Goal: Task Accomplishment & Management: Use online tool/utility

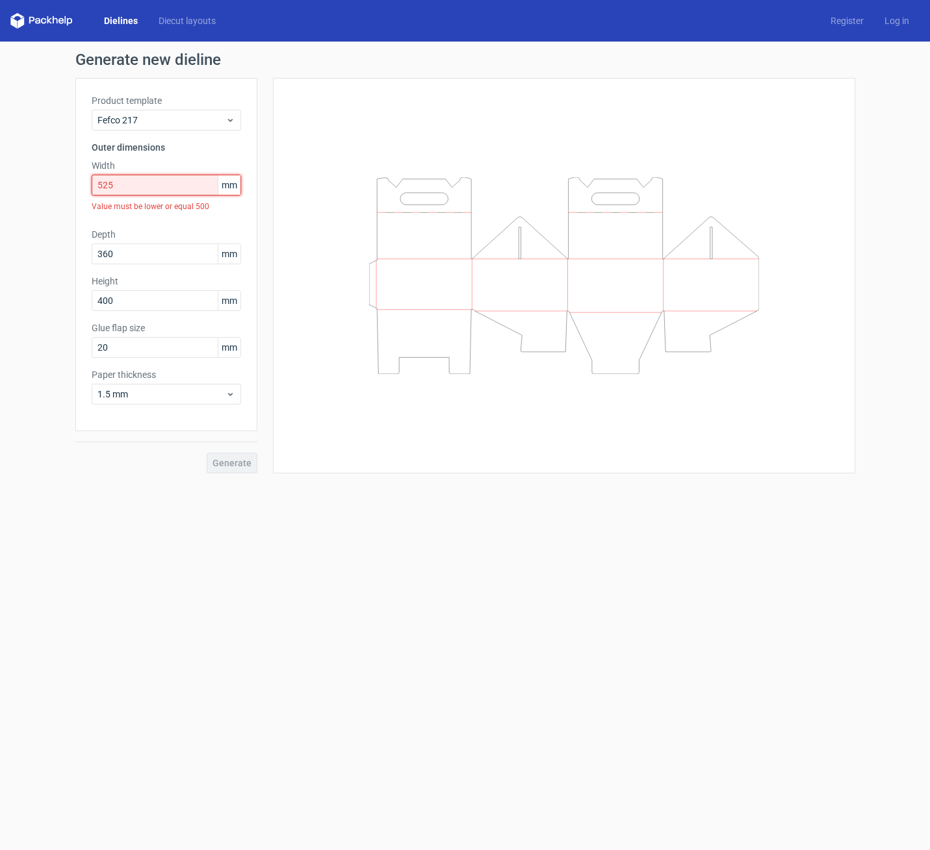
drag, startPoint x: 0, startPoint y: 0, endPoint x: 116, endPoint y: 190, distance: 222.2
click at [116, 190] on input "525" at bounding box center [166, 185] width 149 height 21
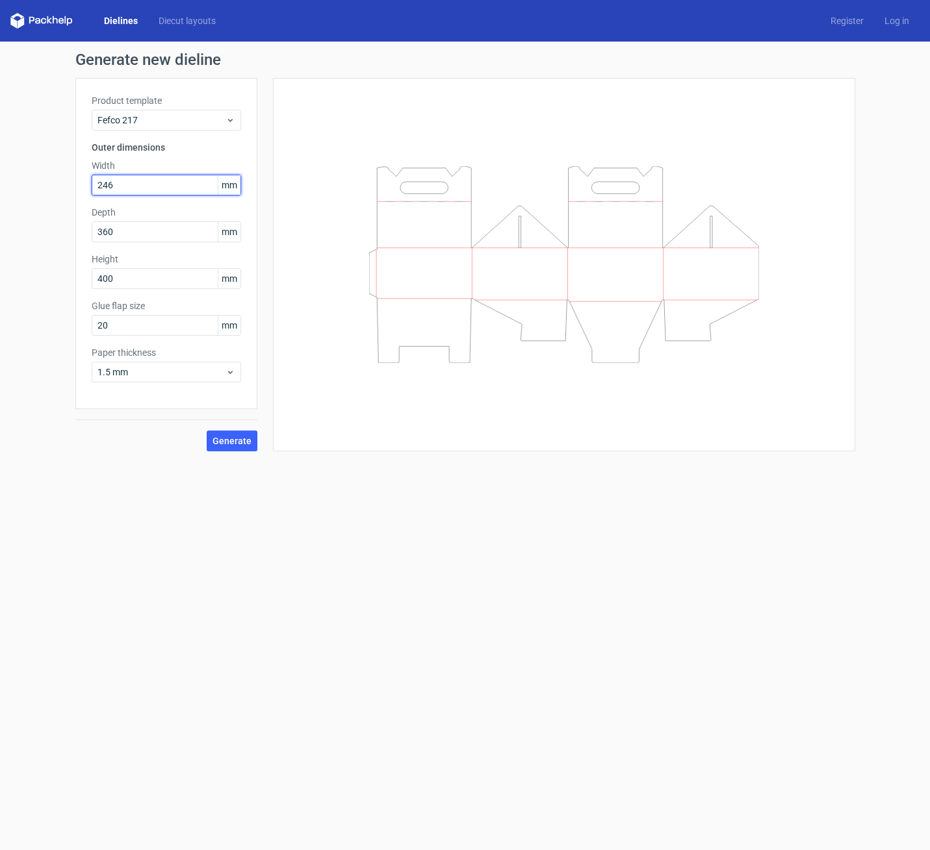
type input "246"
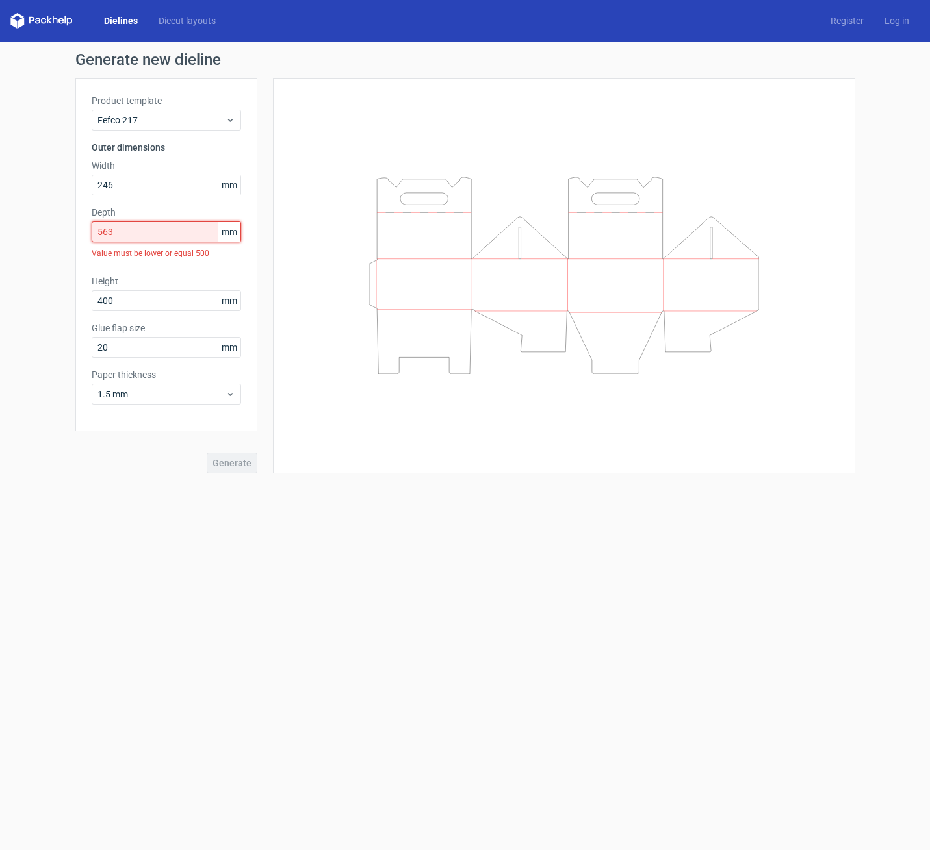
drag, startPoint x: 120, startPoint y: 233, endPoint x: 67, endPoint y: 231, distance: 52.7
click at [68, 231] on div "Generate new dieline Product template Fefco 217 Outer dimensions Width 246 mm D…" at bounding box center [465, 263] width 930 height 442
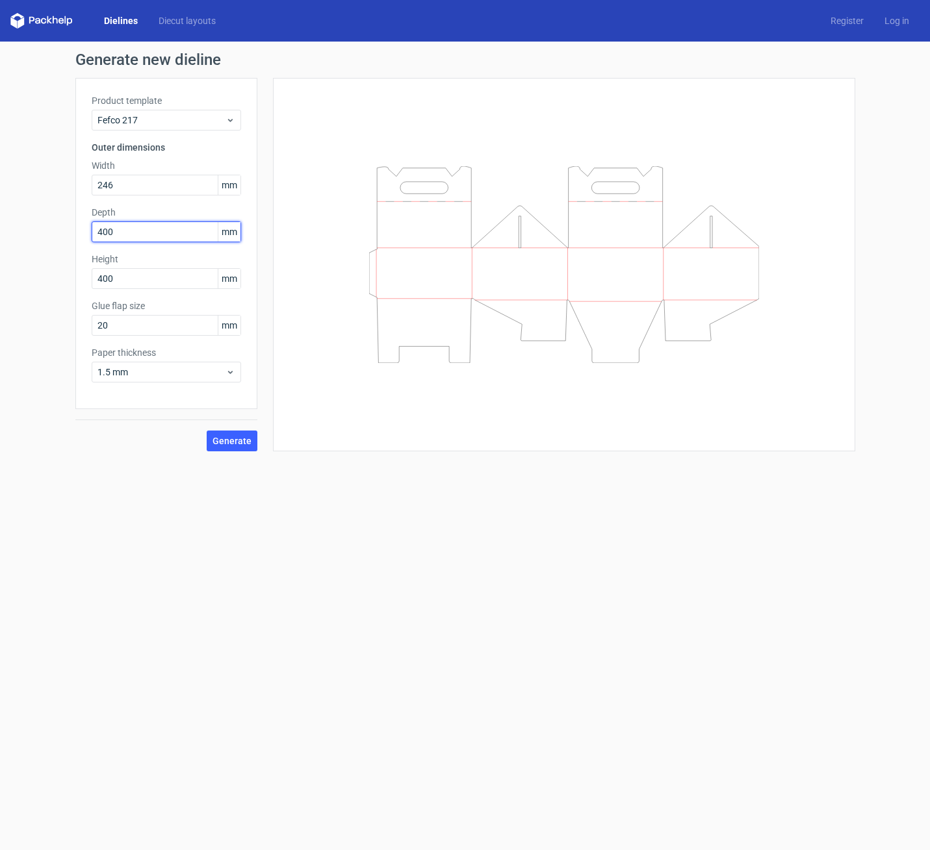
type input "400"
type input "6"
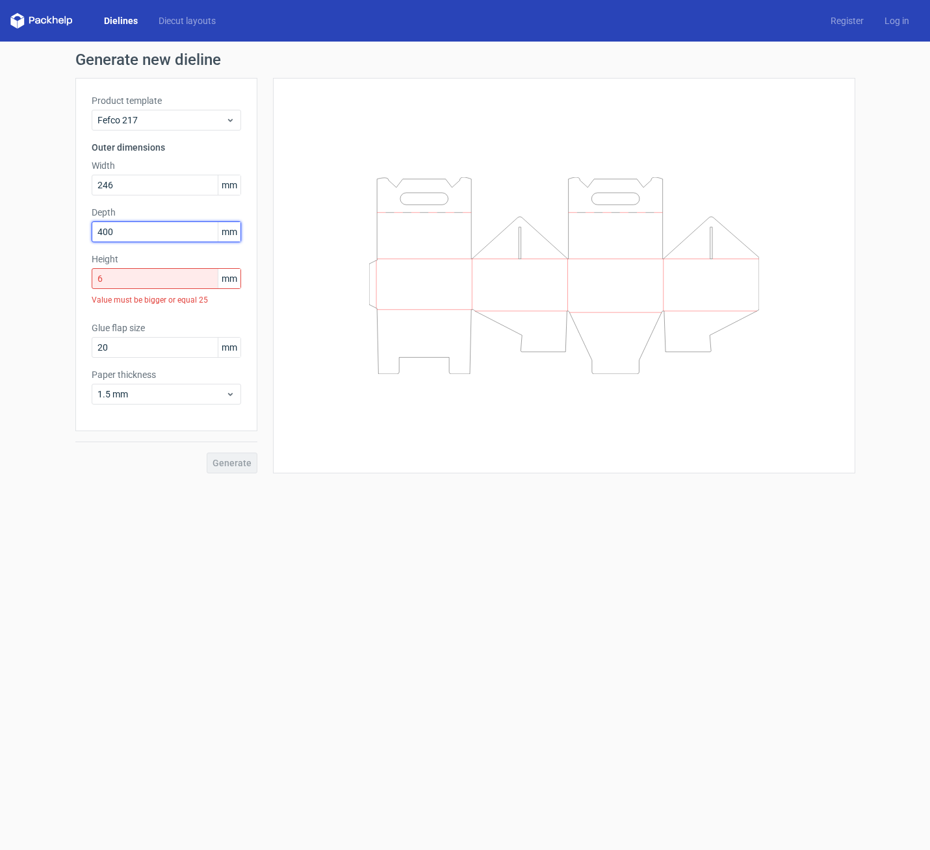
drag, startPoint x: 119, startPoint y: 227, endPoint x: 38, endPoint y: 229, distance: 80.6
click at [40, 229] on div "Generate new dieline Product template Fefco 217 Outer dimensions Width 246 mm D…" at bounding box center [465, 263] width 930 height 442
type input "60"
drag, startPoint x: 110, startPoint y: 279, endPoint x: 14, endPoint y: 273, distance: 97.0
click at [14, 273] on div "Generate new dieline Product template Fefco 217 Outer dimensions Width 246 mm D…" at bounding box center [465, 263] width 930 height 442
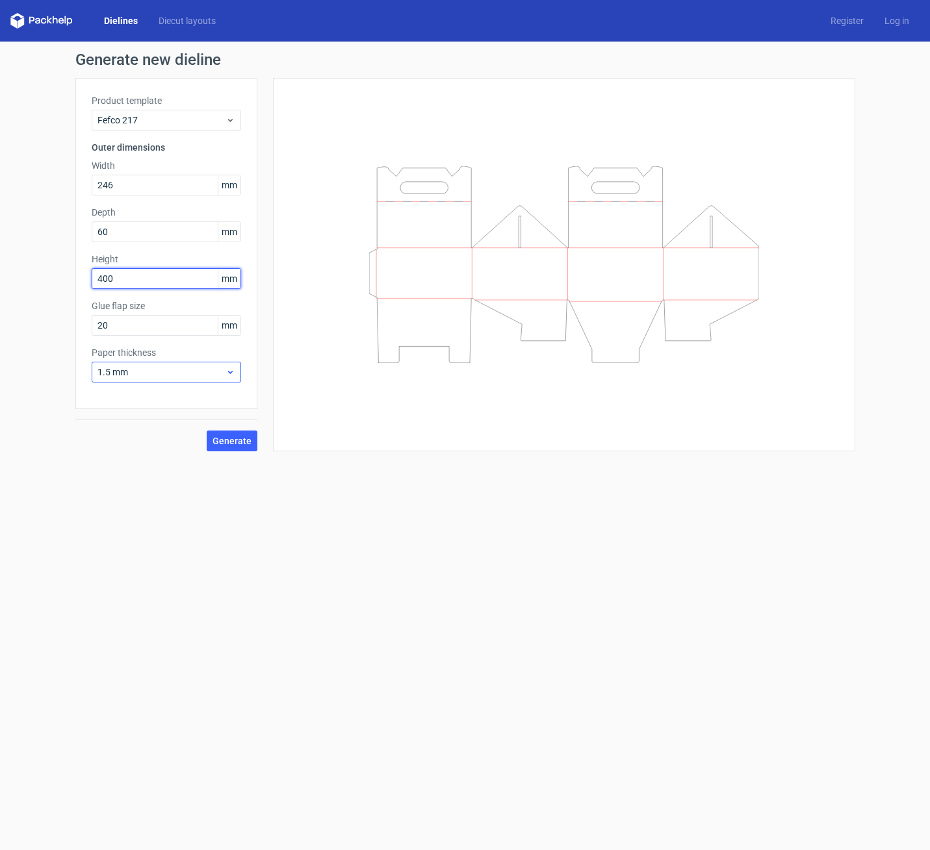
type input "400"
click at [176, 374] on span "1.5 mm" at bounding box center [161, 372] width 128 height 13
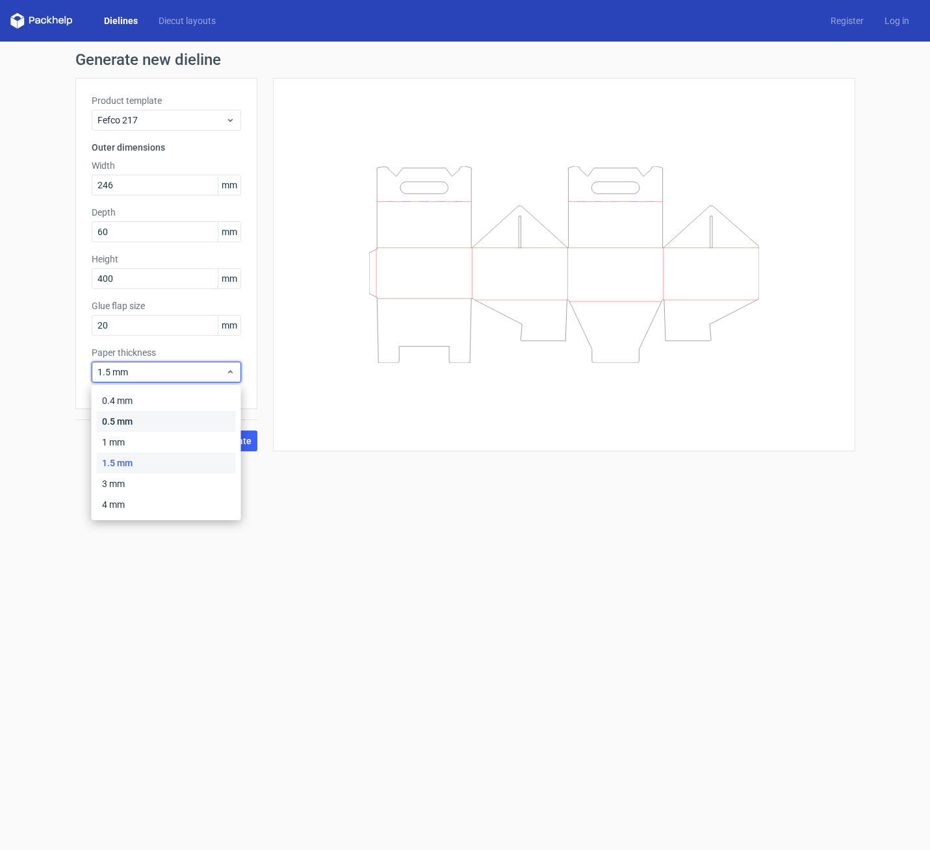
click at [144, 423] on div "0.5 mm" at bounding box center [166, 421] width 139 height 21
drag, startPoint x: 236, startPoint y: 442, endPoint x: 213, endPoint y: 443, distance: 22.8
click at [234, 442] on span "Generate" at bounding box center [231, 441] width 39 height 9
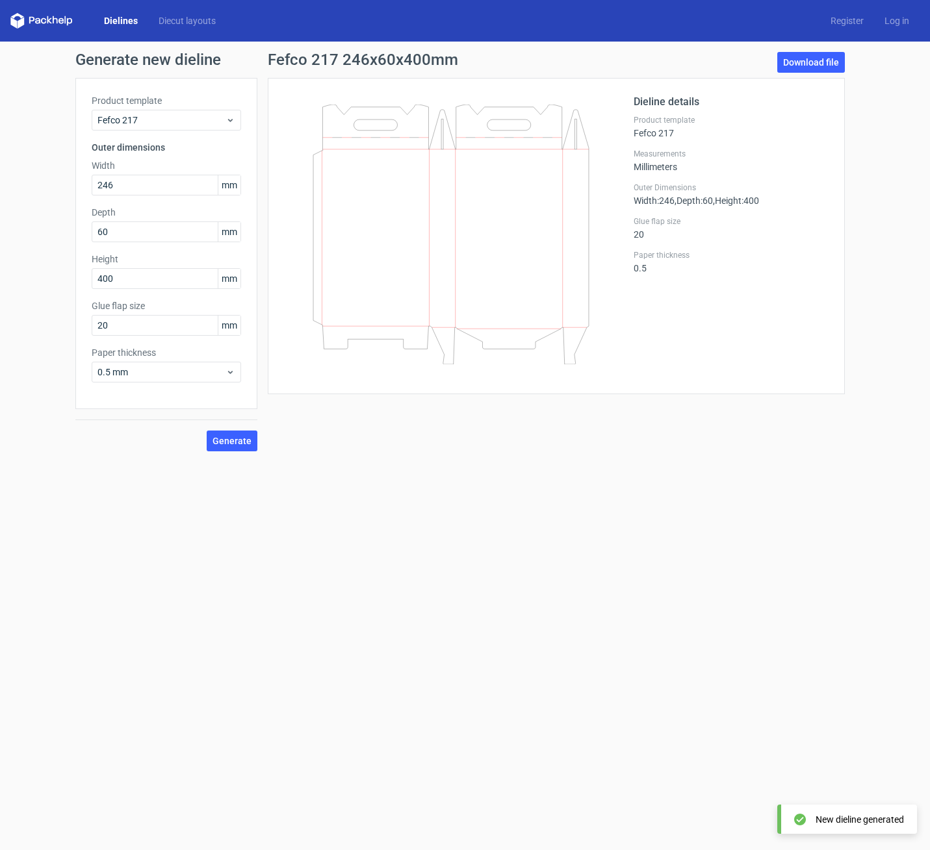
click at [108, 21] on link "Dielines" at bounding box center [121, 20] width 55 height 13
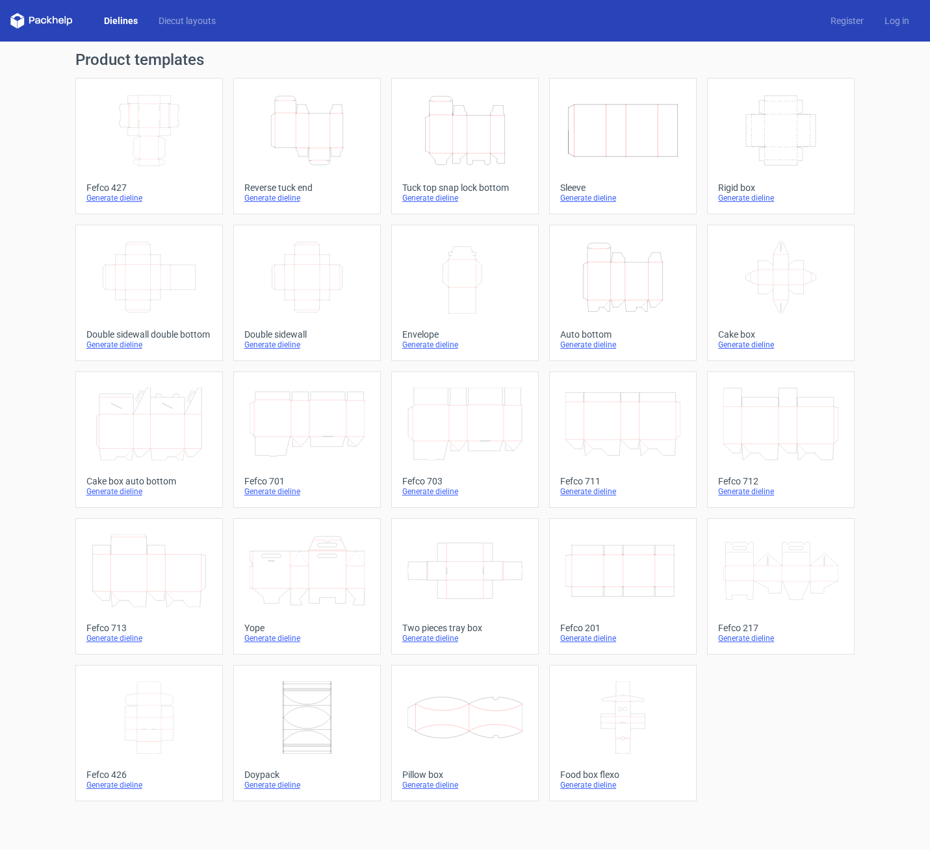
click at [464, 138] on icon "Height Depth Width" at bounding box center [464, 130] width 115 height 73
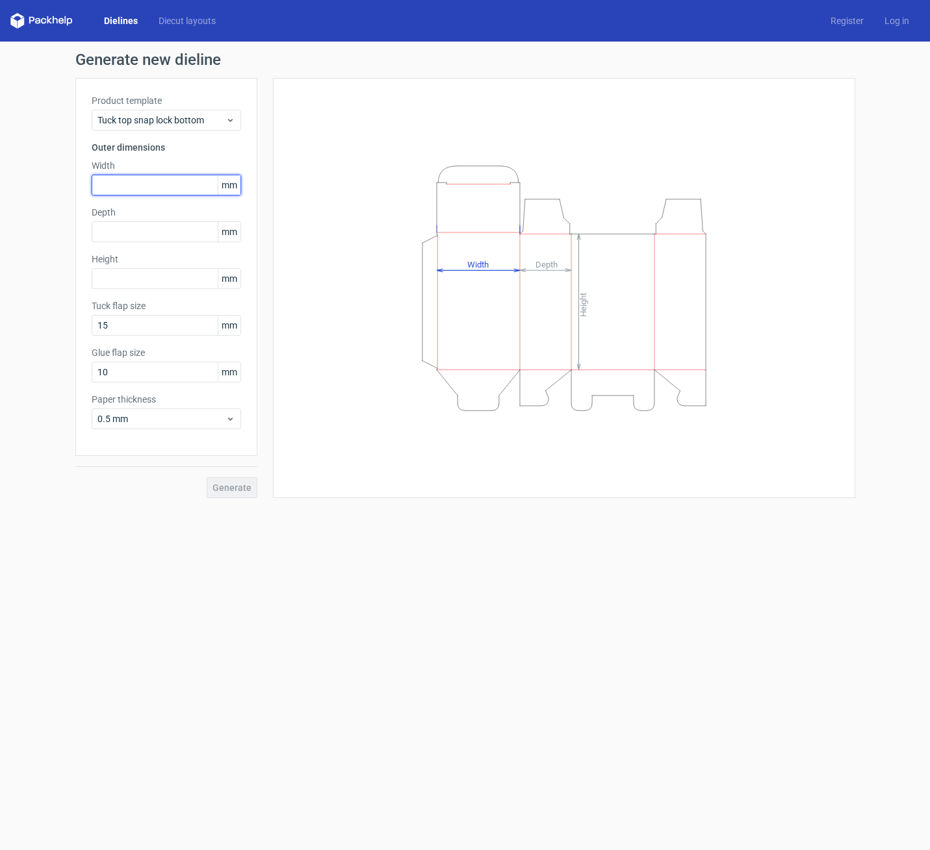
click at [150, 184] on input "text" at bounding box center [166, 185] width 149 height 21
type input "246"
type input "60"
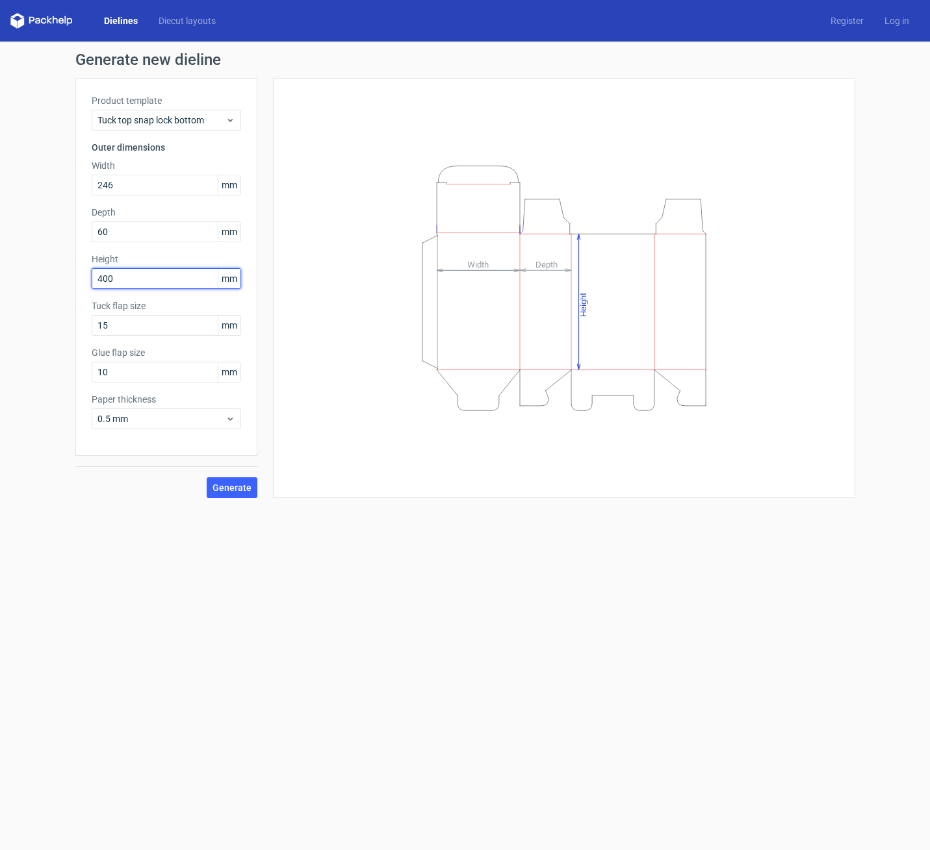
type input "400"
drag, startPoint x: 89, startPoint y: 368, endPoint x: 63, endPoint y: 365, distance: 26.1
click at [63, 365] on div "Generate new dieline Product template Tuck top snap lock bottom Outer dimension…" at bounding box center [465, 275] width 930 height 467
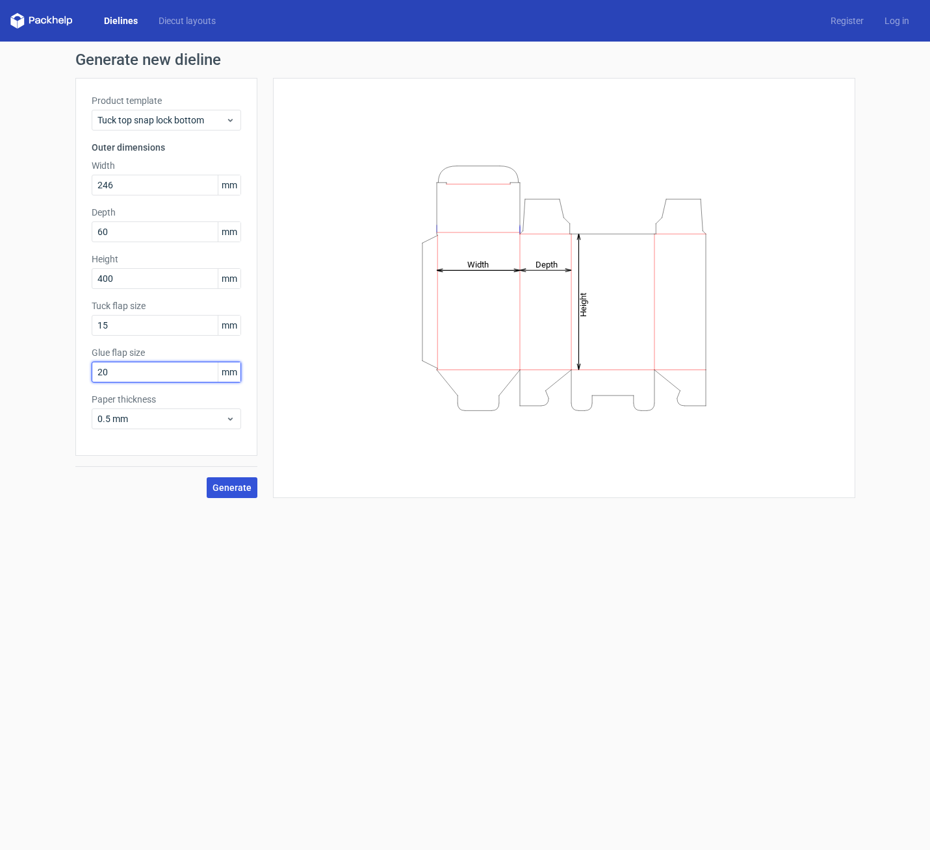
type input "20"
drag, startPoint x: 243, startPoint y: 491, endPoint x: 278, endPoint y: 492, distance: 35.1
click at [243, 491] on span "Generate" at bounding box center [231, 487] width 39 height 9
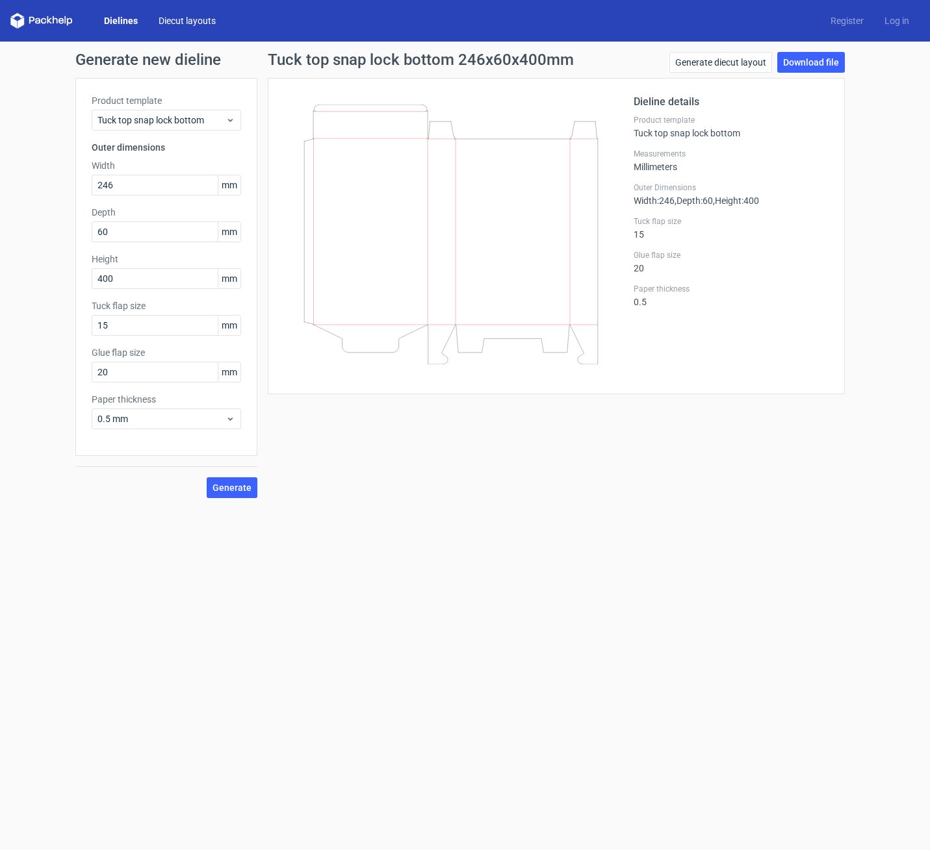
click at [180, 20] on link "Diecut layouts" at bounding box center [187, 20] width 78 height 13
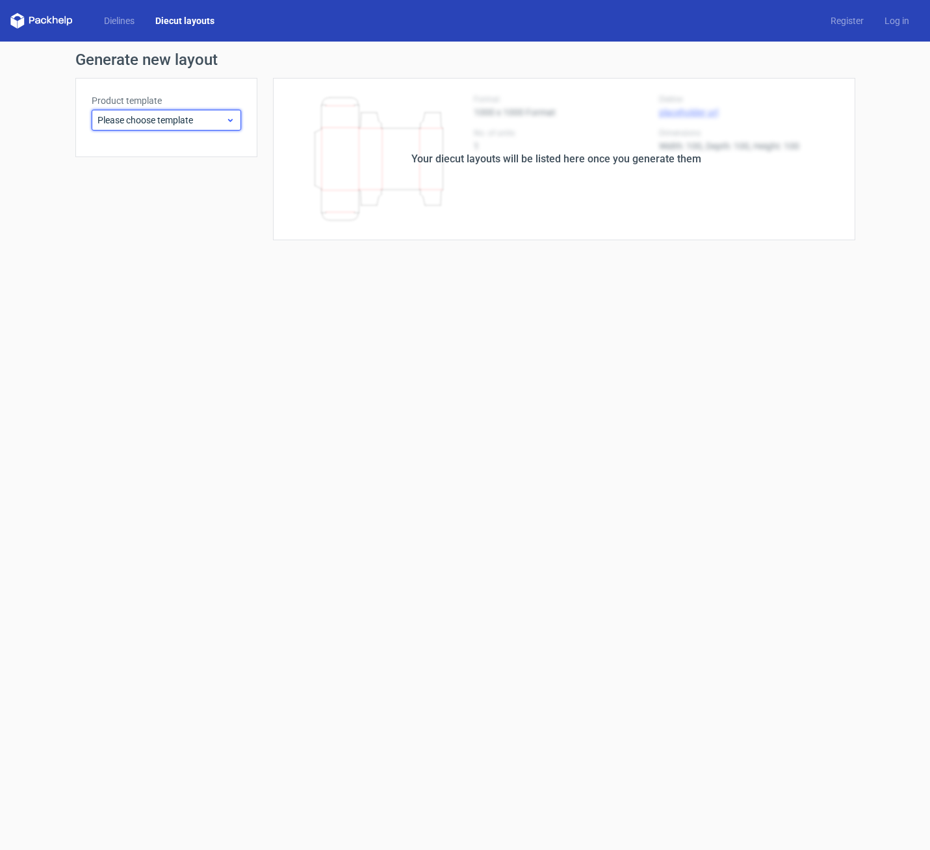
click at [210, 118] on span "Please choose template" at bounding box center [161, 120] width 128 height 13
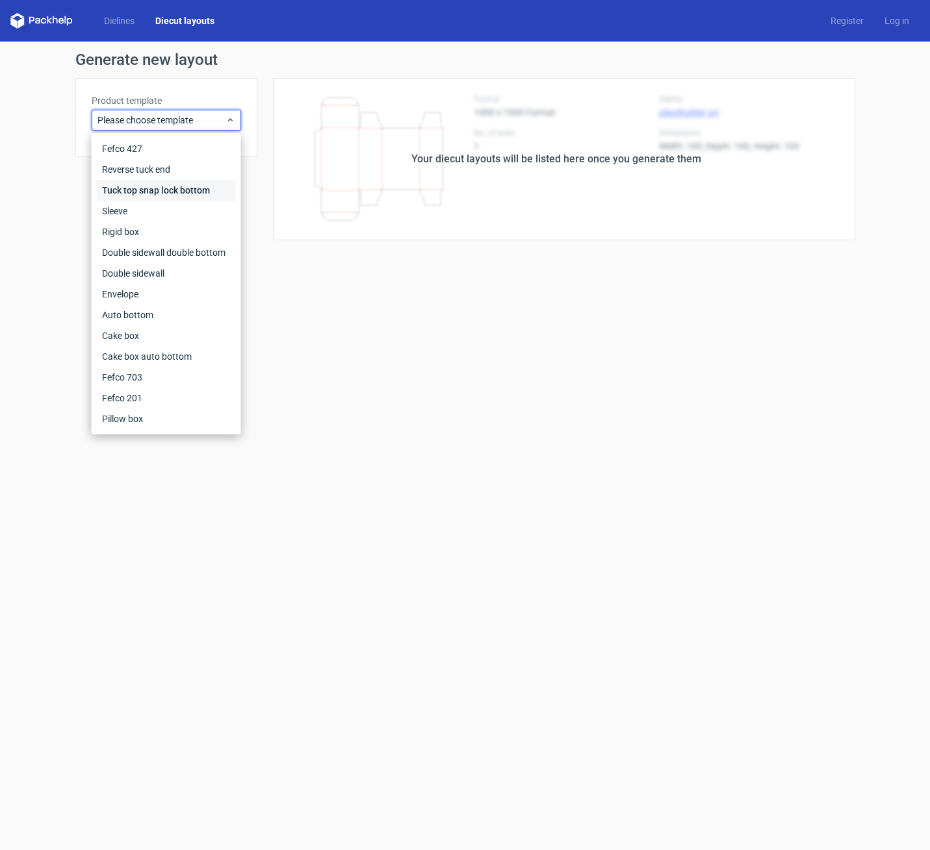
click at [174, 195] on div "Tuck top snap lock bottom" at bounding box center [166, 190] width 139 height 21
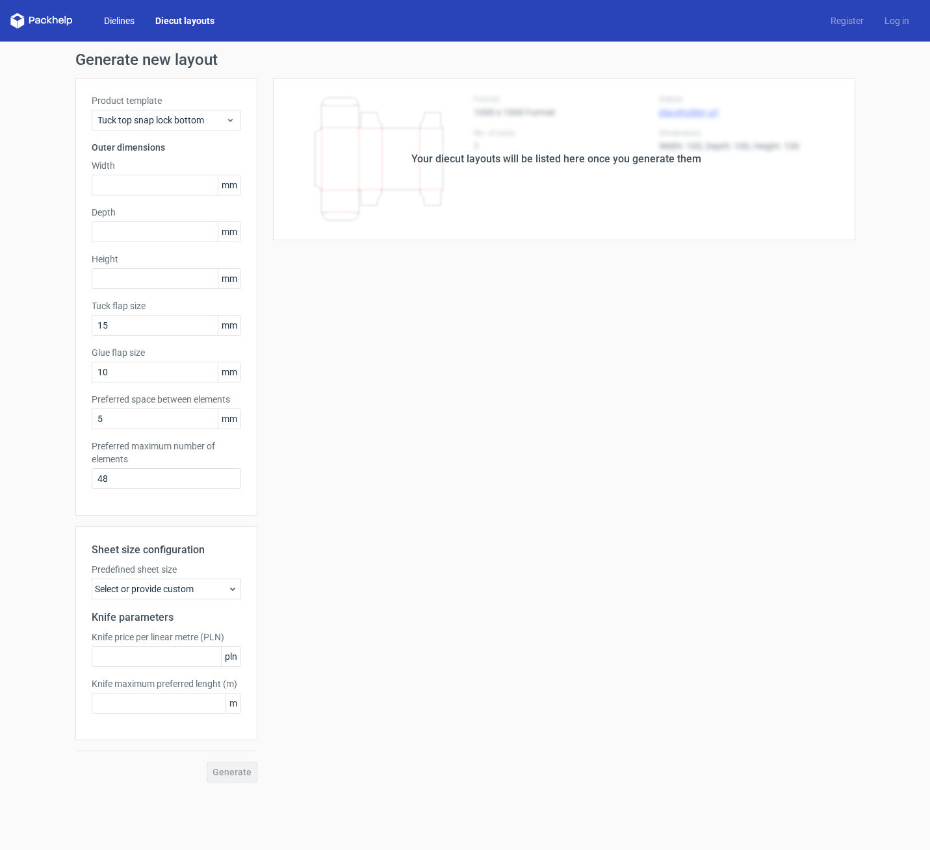
click at [125, 14] on link "Dielines" at bounding box center [119, 20] width 51 height 13
